Goal: Task Accomplishment & Management: Manage account settings

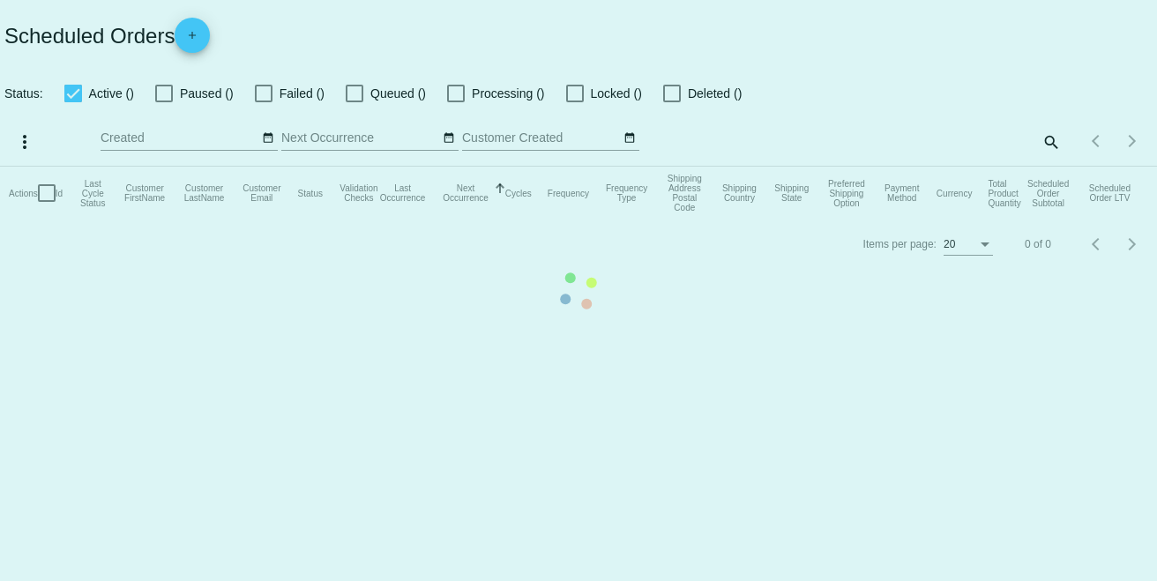
checkbox input "true"
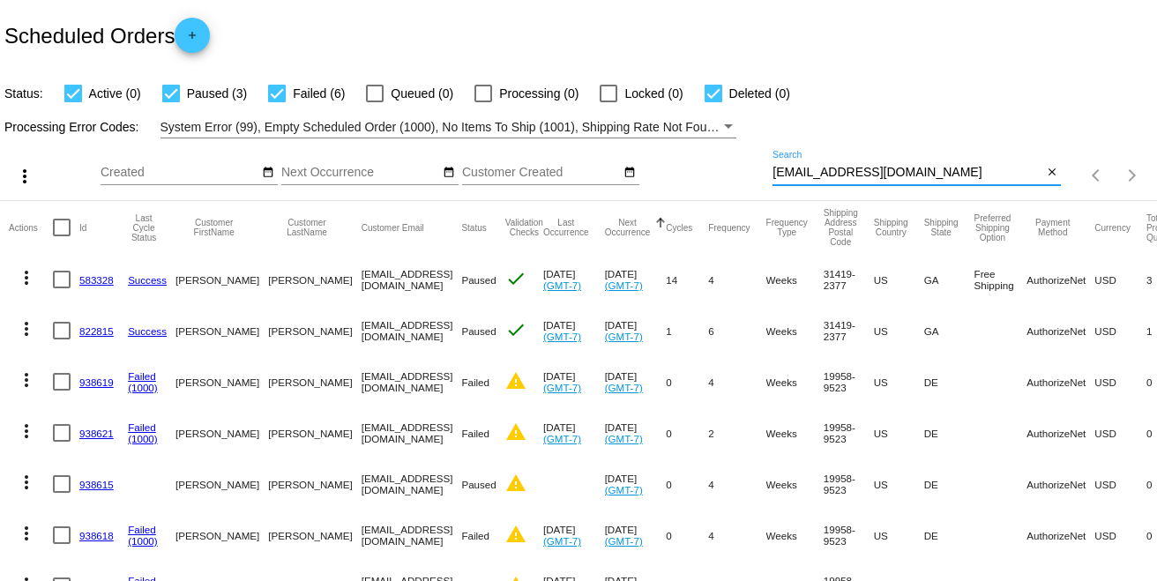
drag, startPoint x: 877, startPoint y: 175, endPoint x: 765, endPoint y: 166, distance: 111.5
click at [772, 166] on input "[EMAIL_ADDRESS][DOMAIN_NAME]" at bounding box center [907, 173] width 270 height 14
paste input "[EMAIL_ADDRESS]"
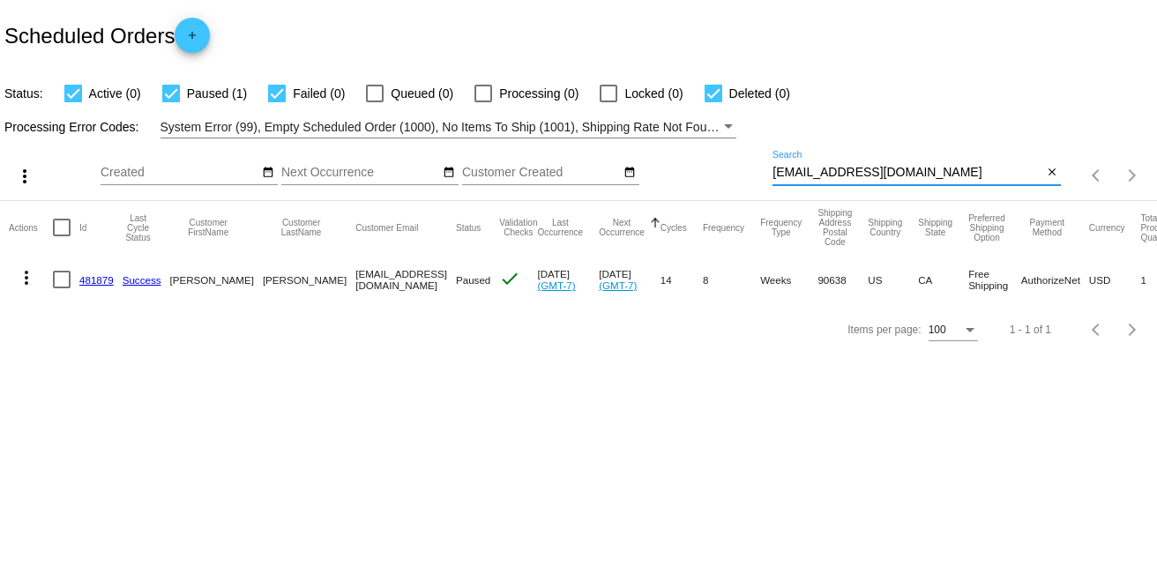
type input "[EMAIL_ADDRESS][DOMAIN_NAME]"
click at [101, 272] on mat-cell "481879" at bounding box center [100, 279] width 43 height 51
click at [101, 275] on link "481879" at bounding box center [96, 279] width 34 height 11
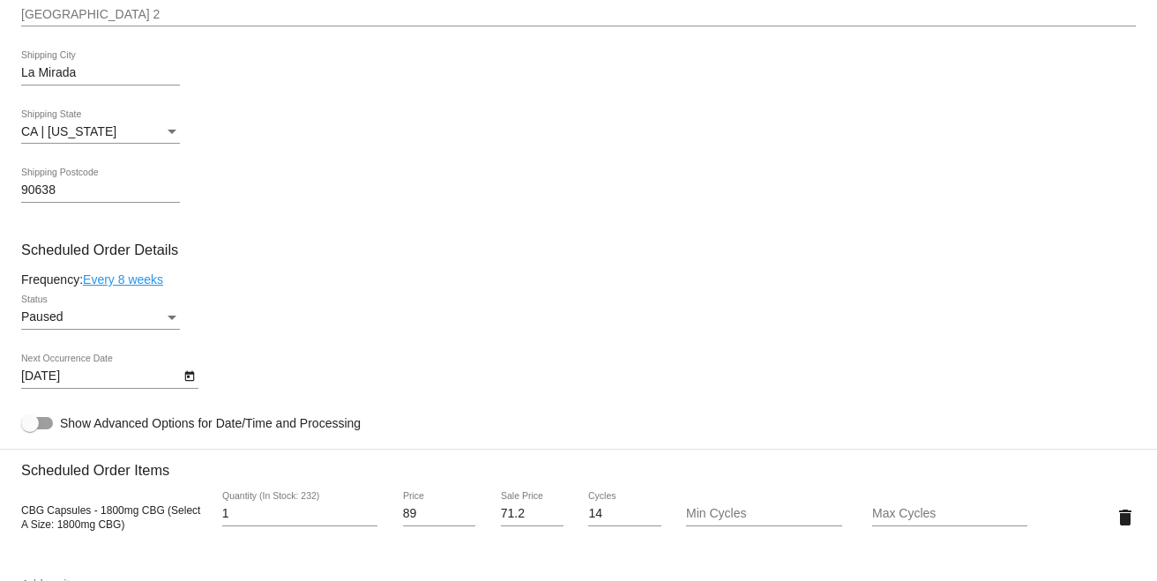
scroll to position [935, 0]
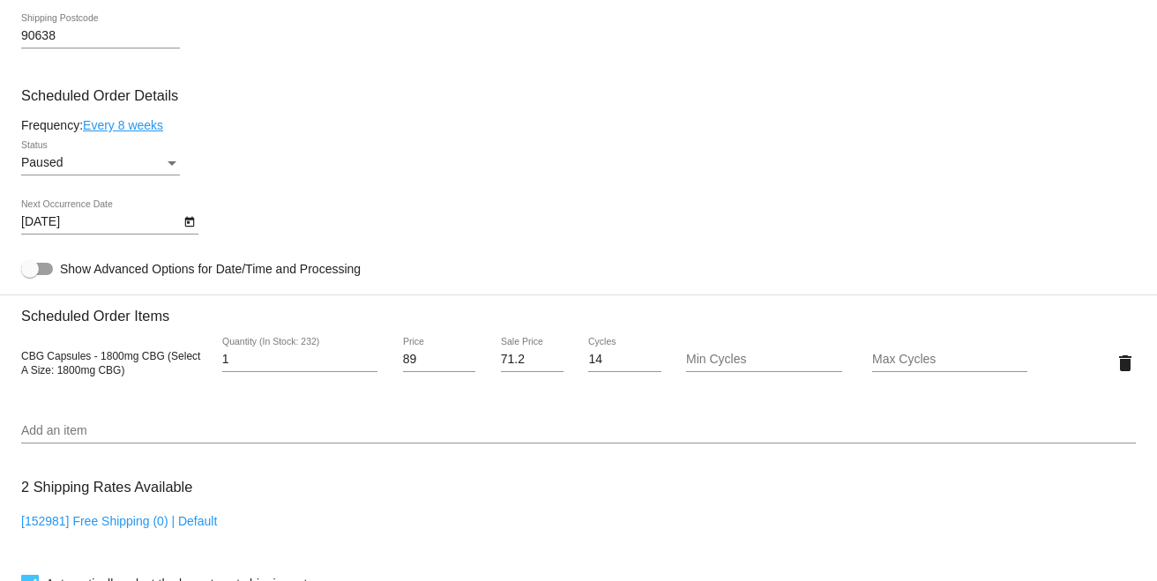
click at [188, 224] on icon "Open calendar" at bounding box center [189, 222] width 12 height 21
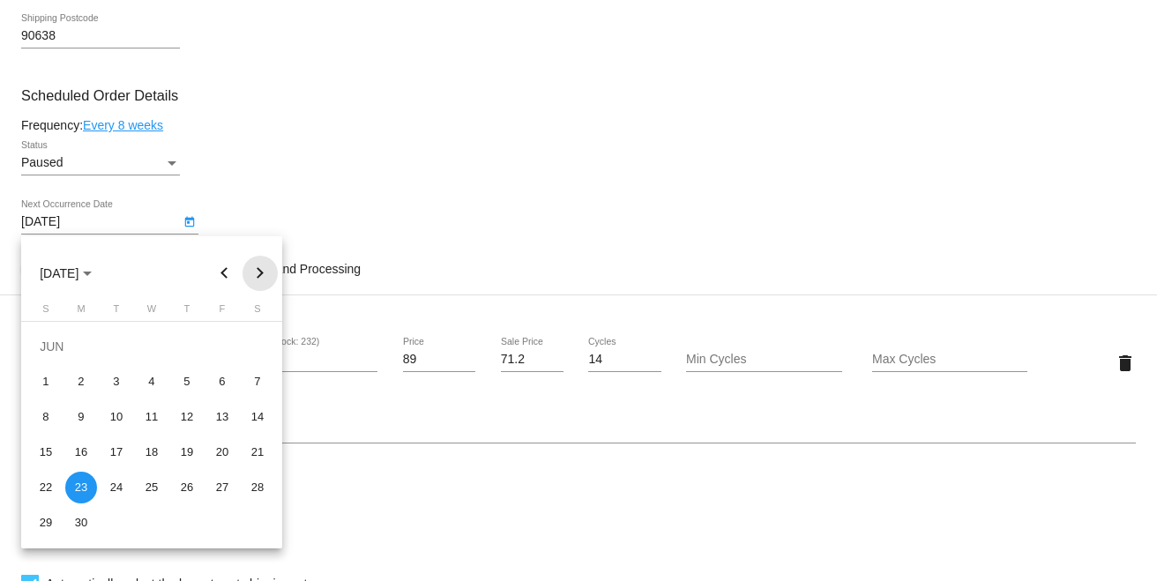
click at [264, 276] on button "Next month" at bounding box center [260, 273] width 35 height 35
click at [160, 372] on div "3" at bounding box center [152, 382] width 32 height 32
type input "[DATE]"
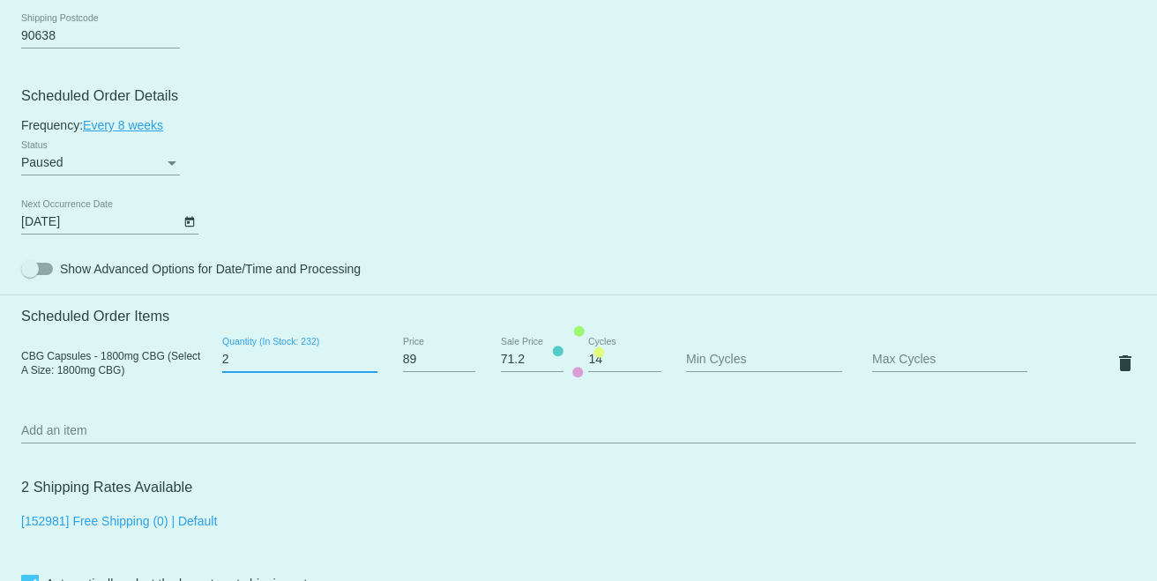
type input "2"
click at [367, 356] on input "2" at bounding box center [299, 360] width 155 height 14
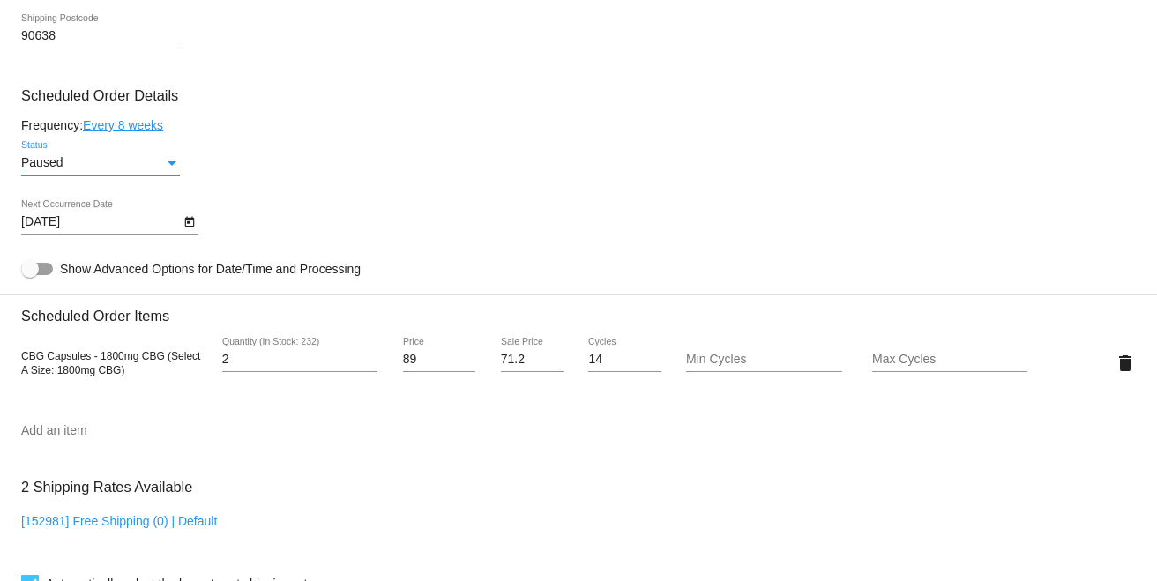
click at [96, 168] on div "Paused" at bounding box center [92, 163] width 143 height 14
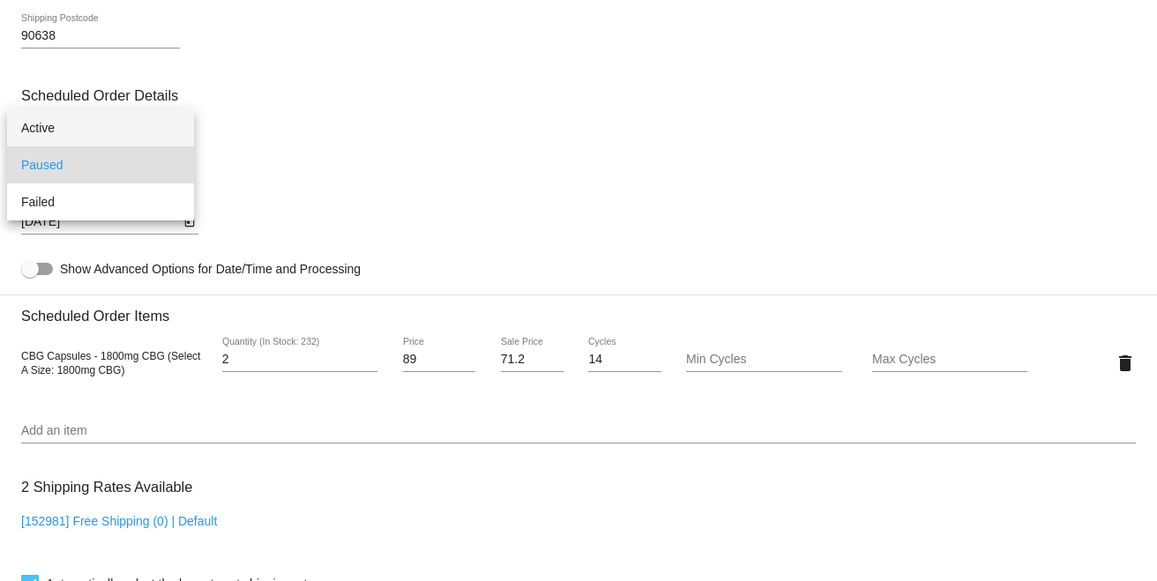
click at [86, 130] on span "Active" at bounding box center [100, 127] width 159 height 37
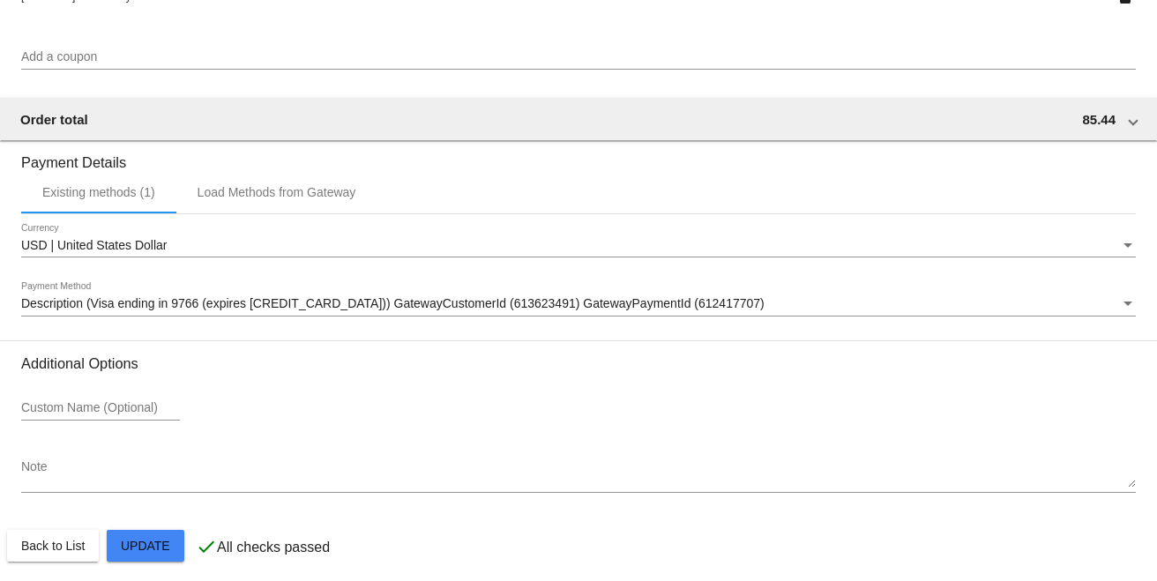
scroll to position [1621, 0]
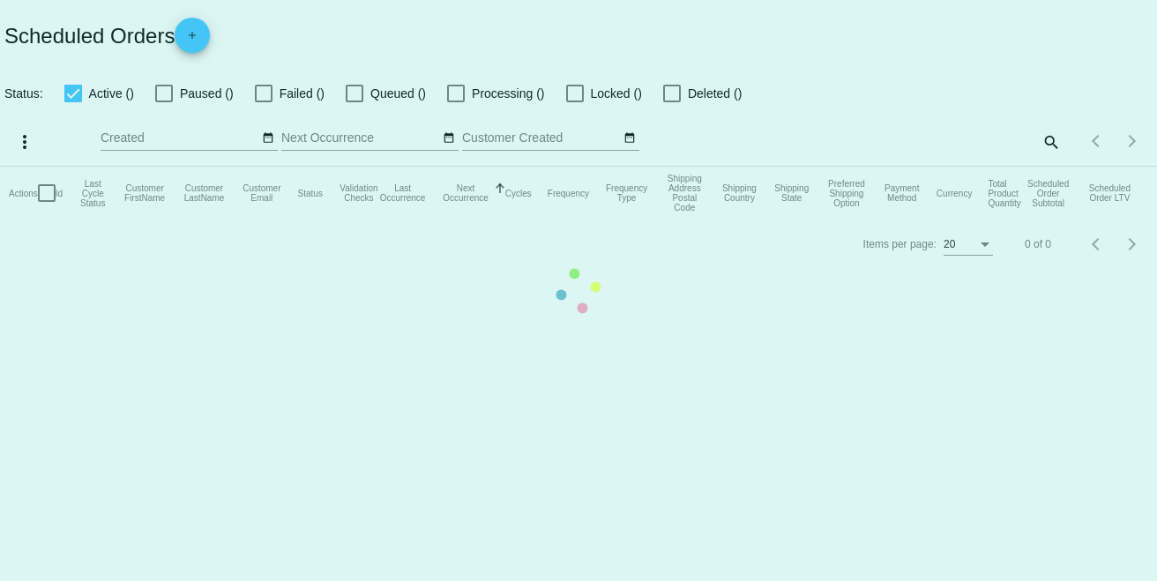
checkbox input "true"
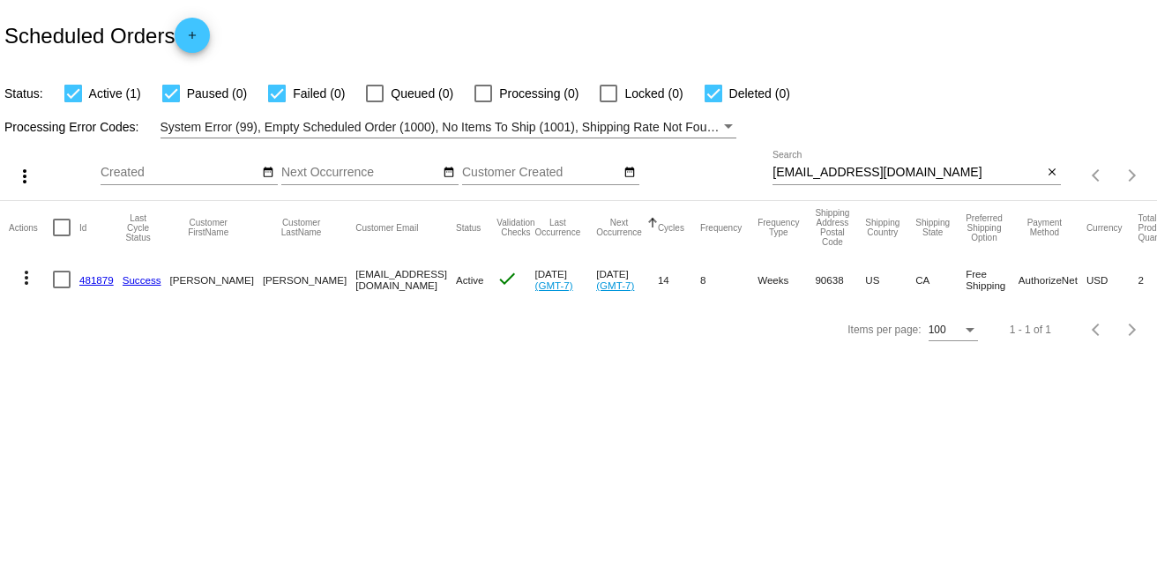
drag, startPoint x: 5, startPoint y: 139, endPoint x: 1204, endPoint y: 357, distance: 1218.0
click at [1156, 357] on html "Scheduled Orders add Status: Active (1) Paused (0) Failed (0) Queued (0) Proces…" at bounding box center [578, 290] width 1157 height 581
click at [552, 412] on body "Scheduled Orders add Status: Active (1) Paused (0) Failed (0) Queued (0) Proces…" at bounding box center [578, 290] width 1157 height 581
